Goal: Information Seeking & Learning: Learn about a topic

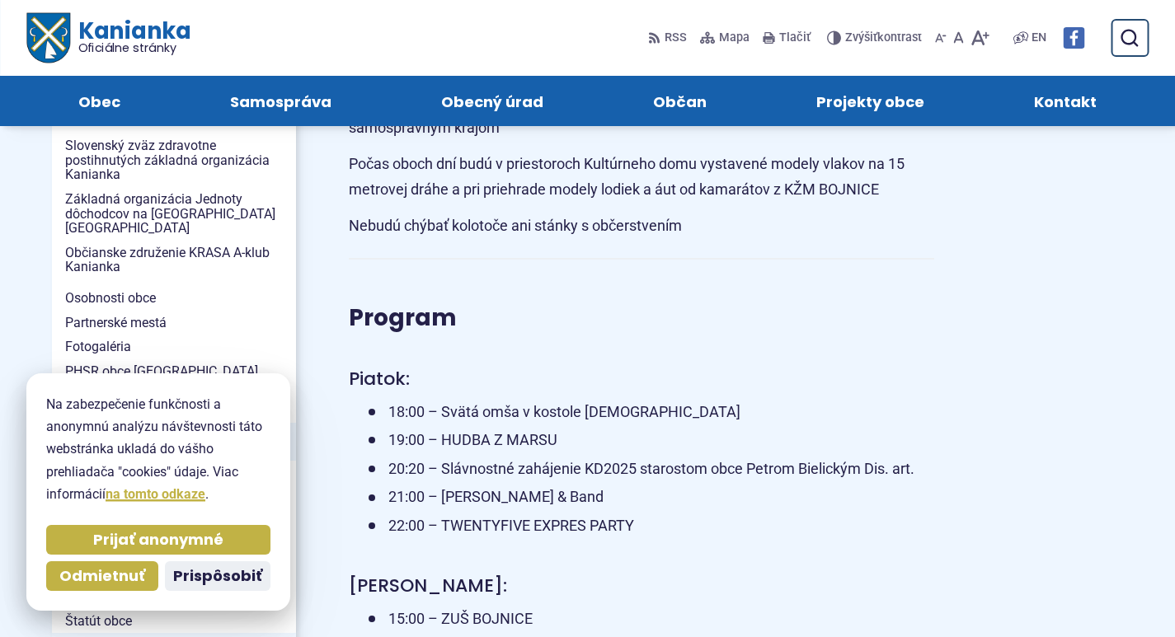
scroll to position [330, 0]
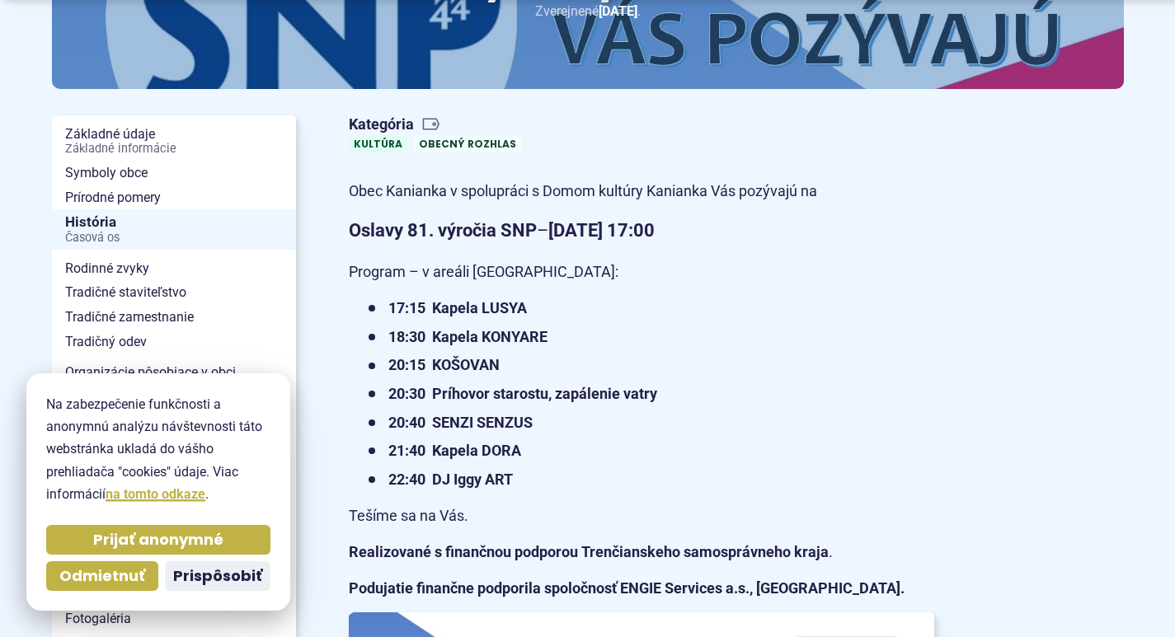
scroll to position [330, 0]
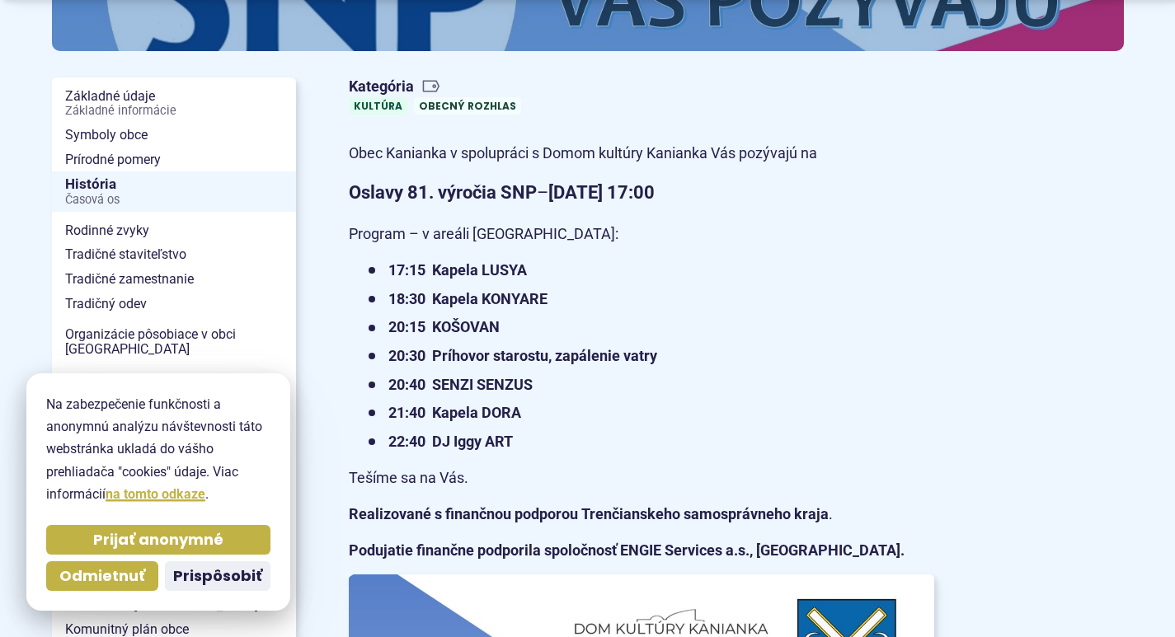
click at [146, 545] on span "Prijať anonymné" at bounding box center [158, 540] width 130 height 19
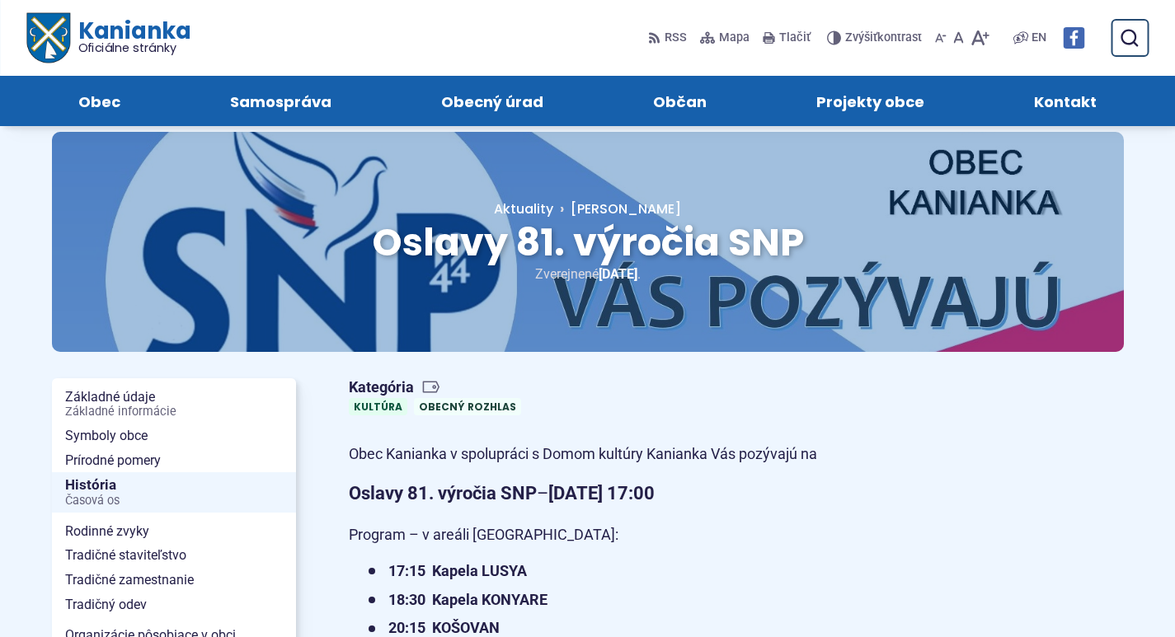
scroll to position [0, 0]
